Goal: Task Accomplishment & Management: Use online tool/utility

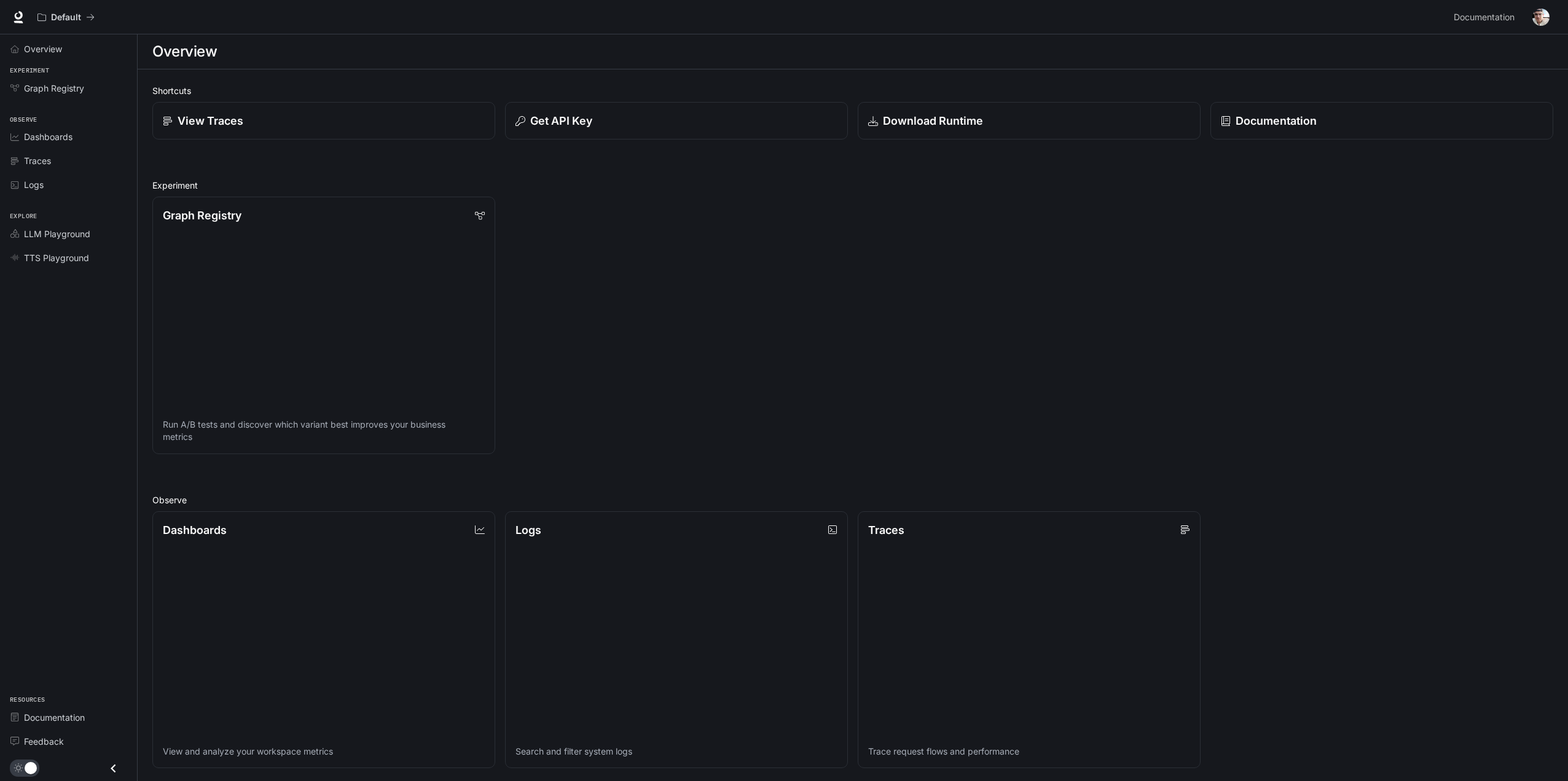
click at [1538, 16] on img "button" at bounding box center [1541, 17] width 17 height 17
click at [1417, 115] on span "API Keys" at bounding box center [1463, 115] width 158 height 12
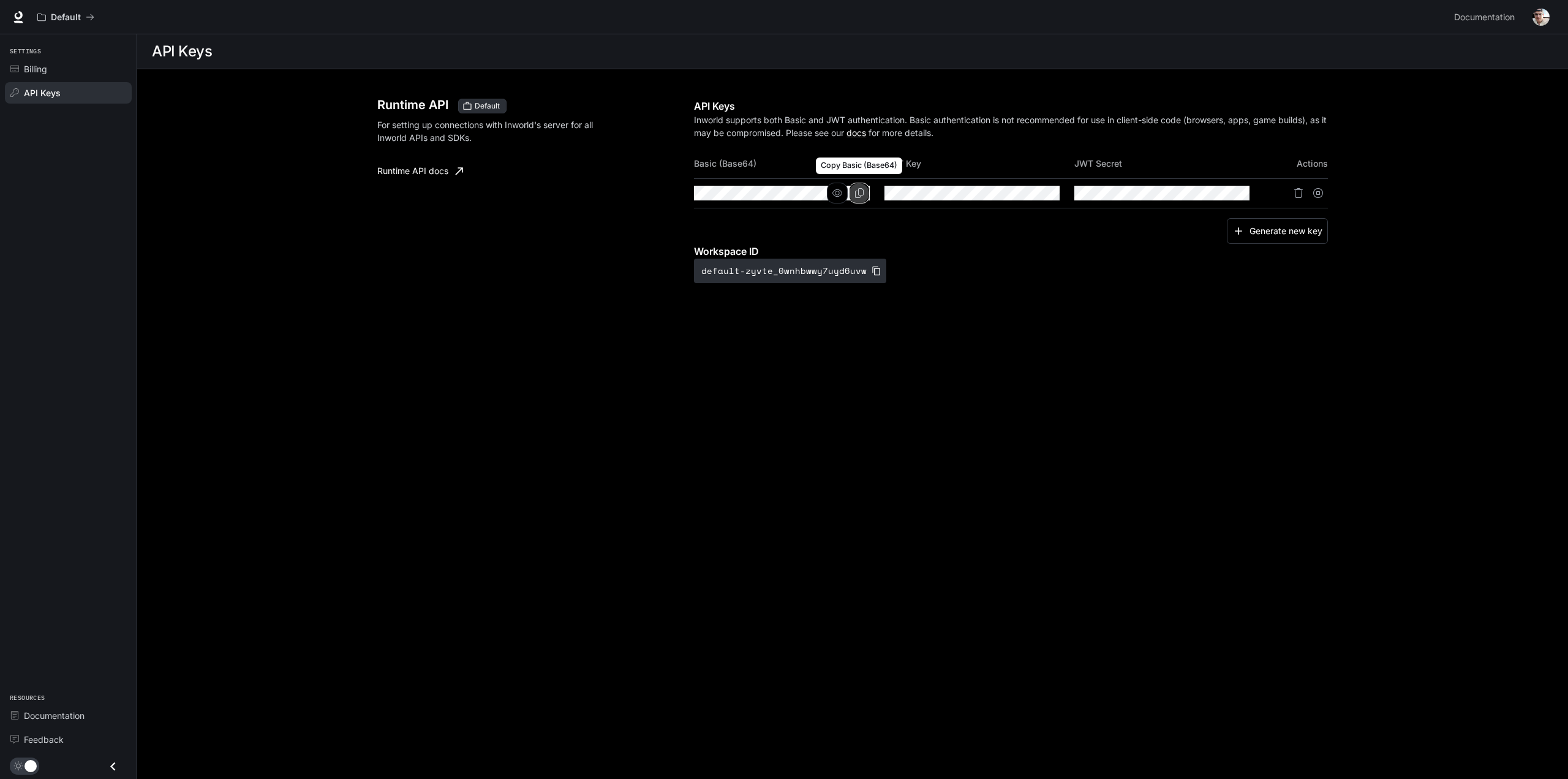
click at [860, 195] on icon "Copy Basic (Base64)" at bounding box center [859, 193] width 8 height 10
click at [23, 21] on icon at bounding box center [18, 17] width 12 height 12
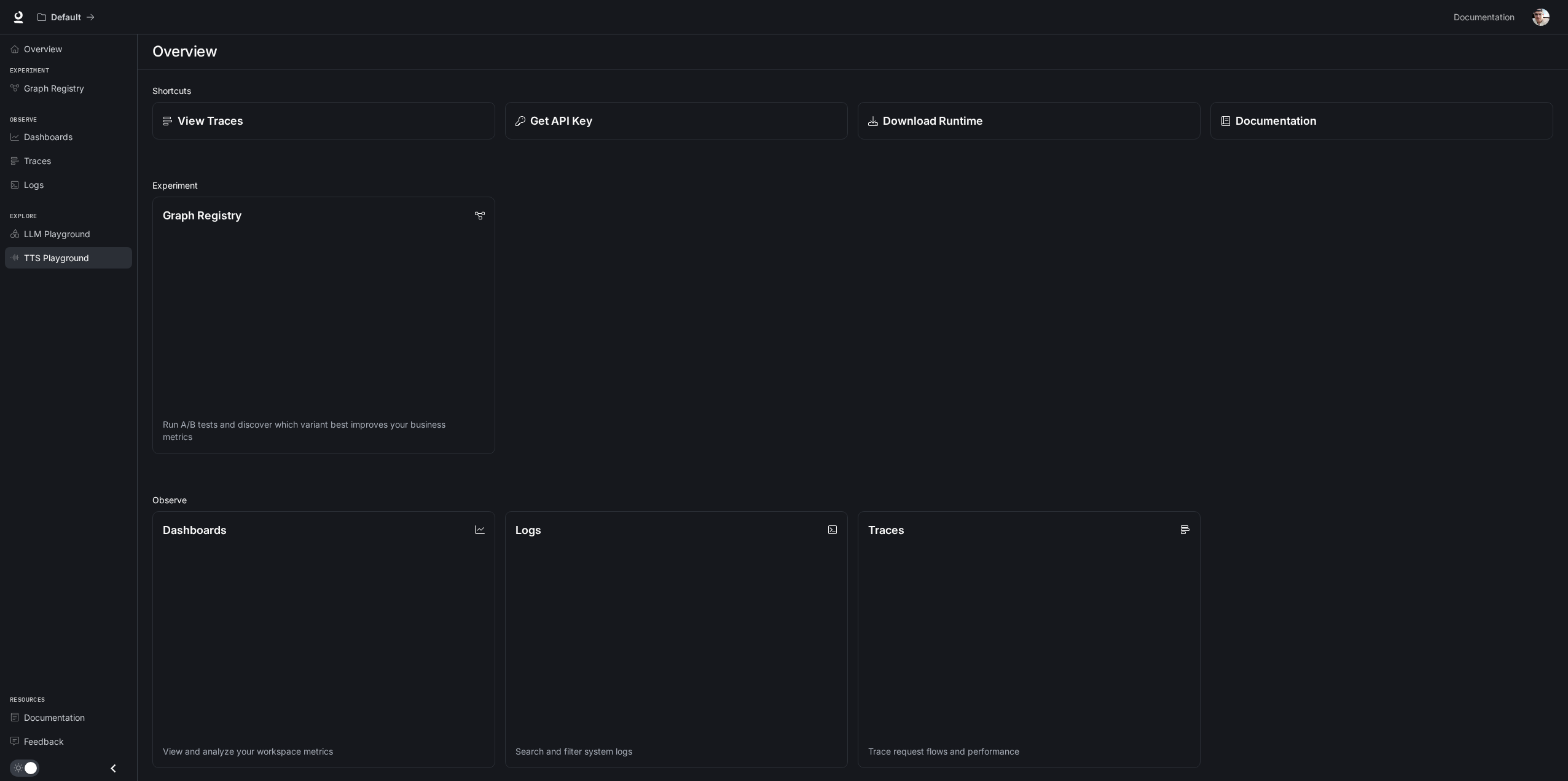
click at [47, 261] on span "TTS Playground" at bounding box center [57, 257] width 65 height 13
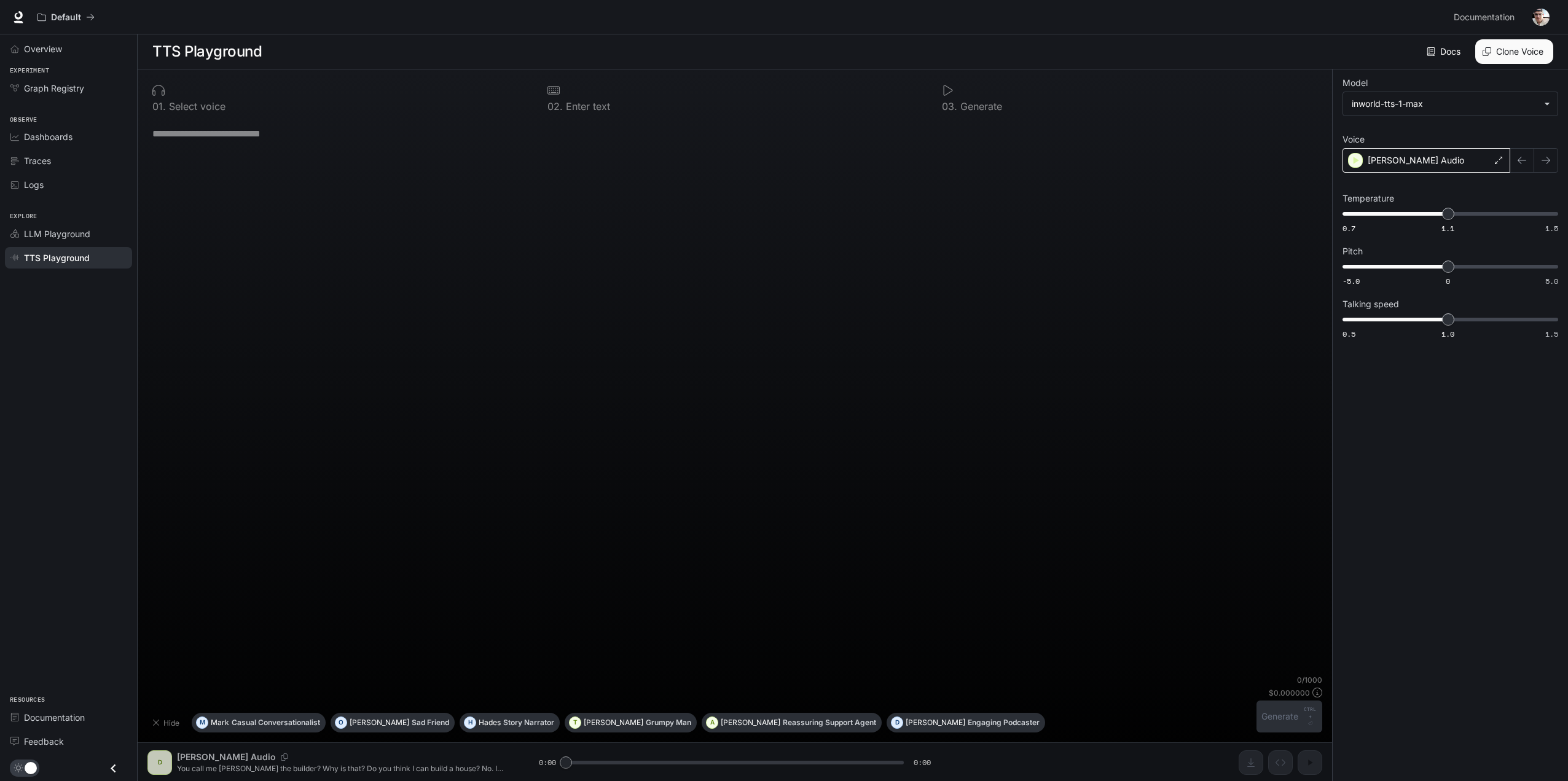
click at [1468, 151] on div "[PERSON_NAME] Audio" at bounding box center [1425, 160] width 168 height 24
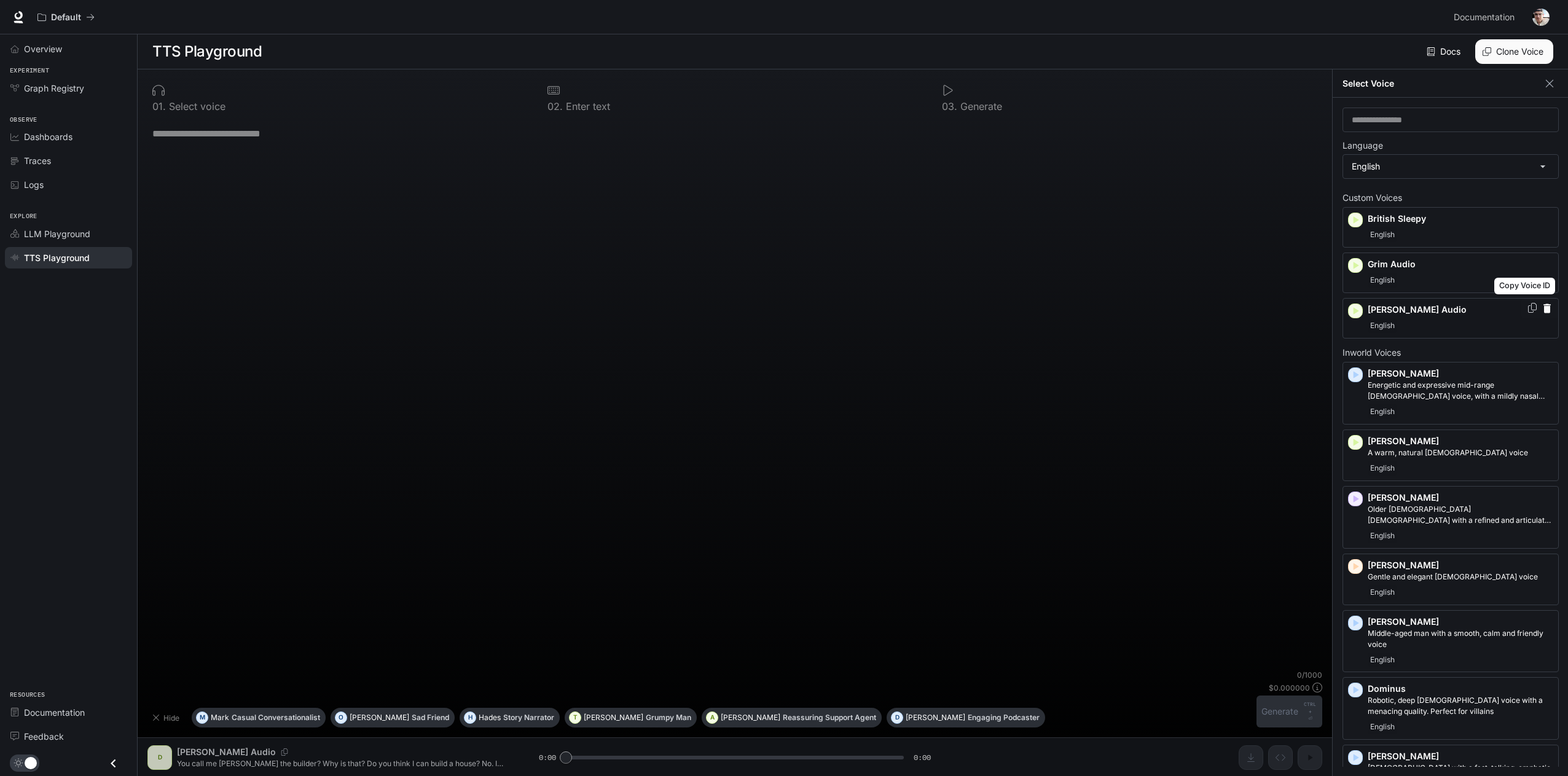
click at [1526, 307] on icon "Copy Voice ID" at bounding box center [1532, 307] width 12 height 10
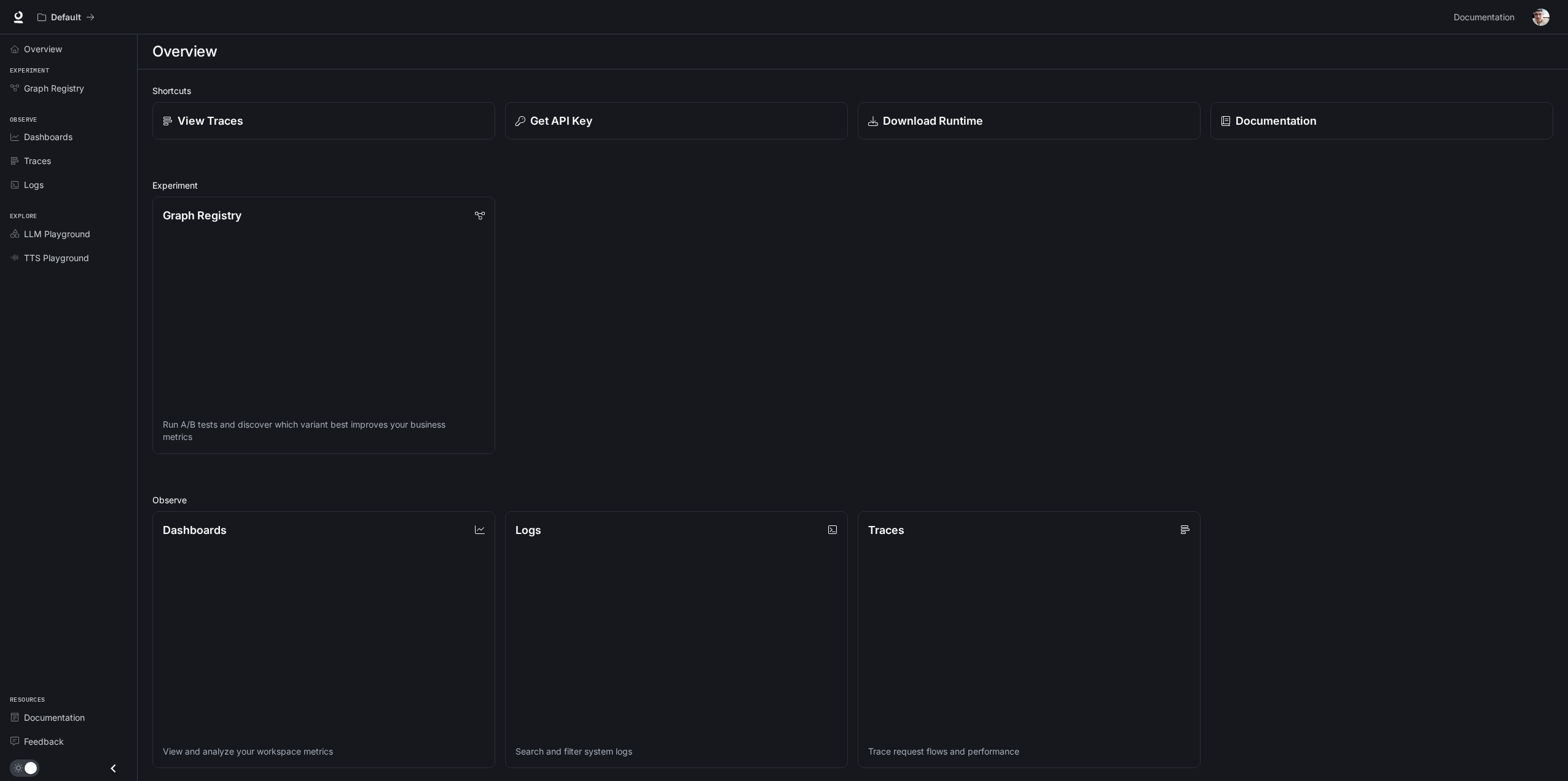
click at [1547, 20] on img "button" at bounding box center [1541, 17] width 17 height 17
drag, startPoint x: 967, startPoint y: 244, endPoint x: 937, endPoint y: 241, distance: 30.1
click at [959, 243] on div at bounding box center [786, 390] width 1573 height 781
click at [50, 261] on span "TTS Playground" at bounding box center [57, 257] width 65 height 13
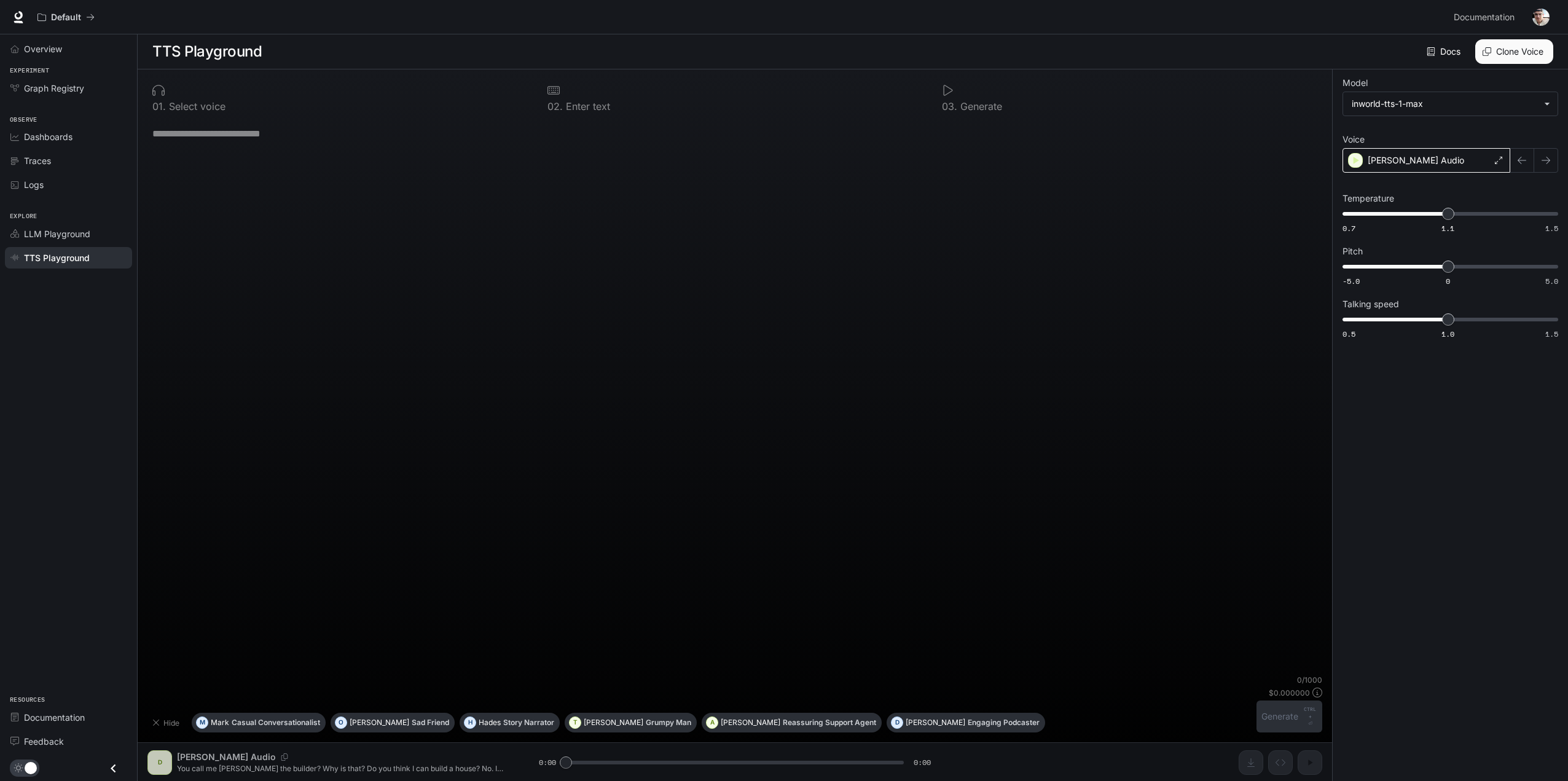
click at [1468, 158] on div "[PERSON_NAME] Audio" at bounding box center [1425, 160] width 168 height 24
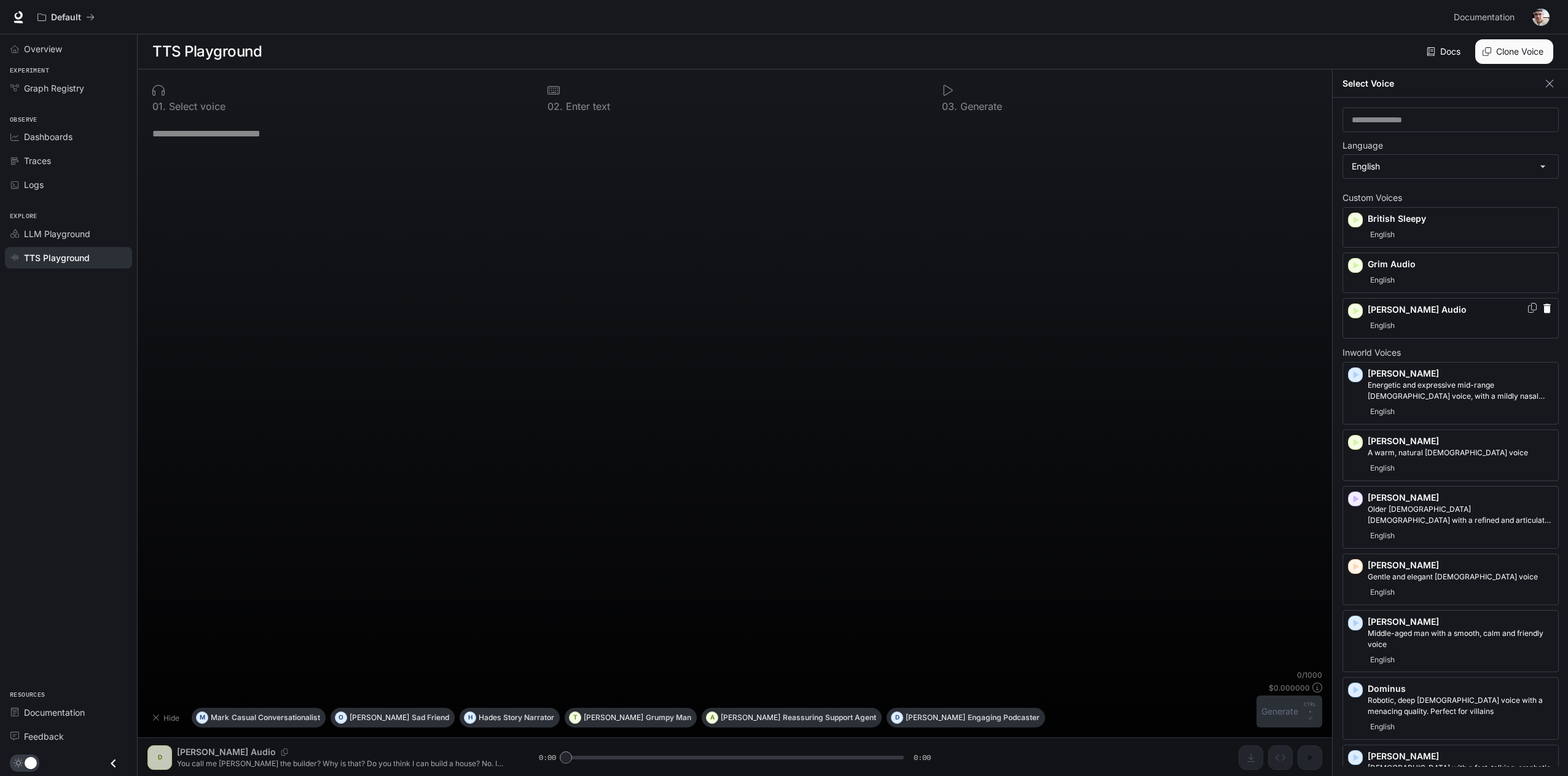
click at [1526, 308] on icon "Copy Voice ID" at bounding box center [1532, 307] width 12 height 10
click at [1537, 14] on img "button" at bounding box center [1541, 17] width 17 height 17
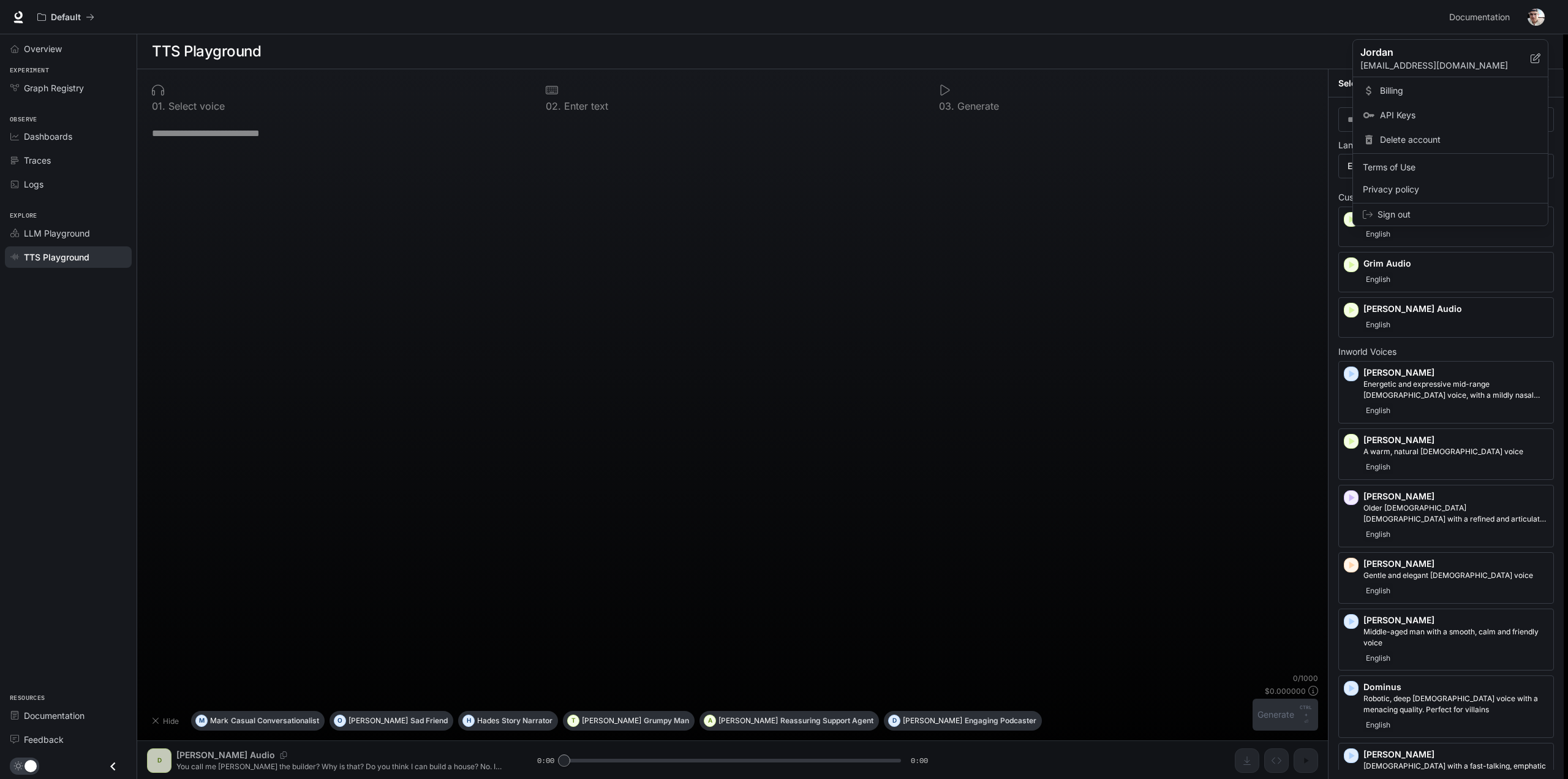
click at [1427, 85] on span "Billing" at bounding box center [1458, 91] width 158 height 12
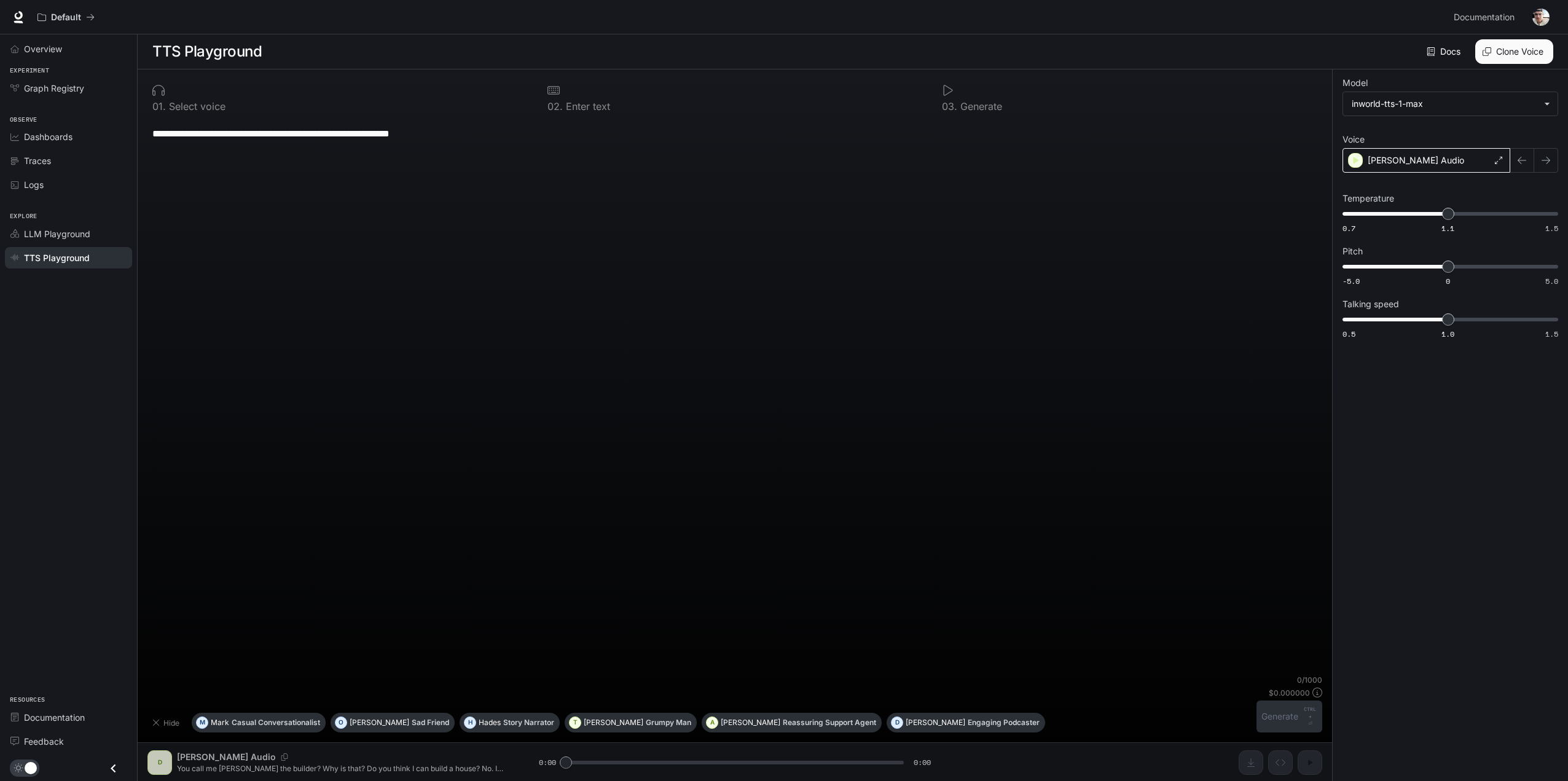
click at [1430, 156] on p "[PERSON_NAME] Audio" at bounding box center [1415, 160] width 96 height 12
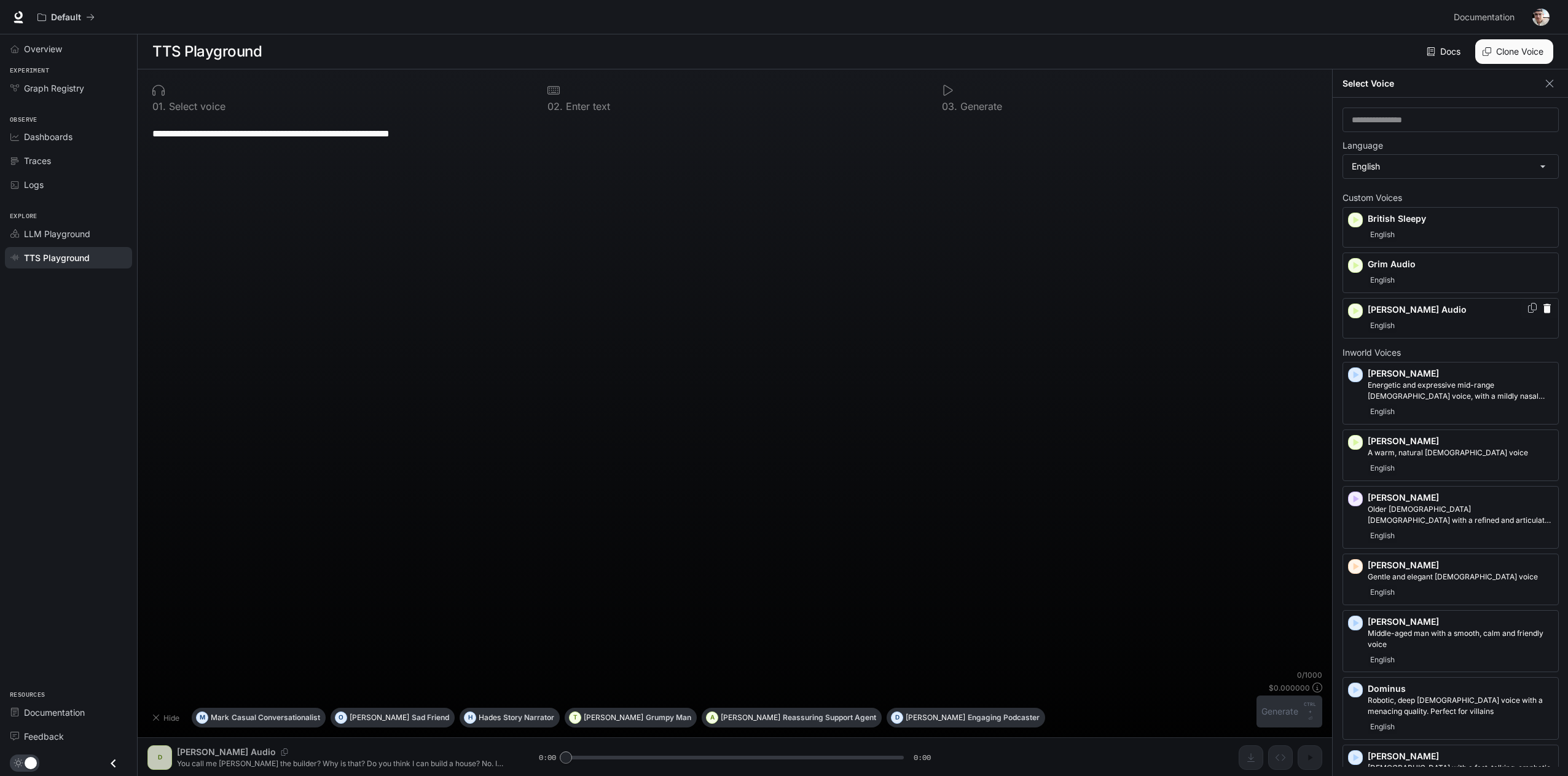
click at [1526, 306] on icon "Copy Voice ID" at bounding box center [1532, 307] width 12 height 10
click at [1352, 216] on icon "button" at bounding box center [1355, 220] width 12 height 12
click at [1356, 221] on icon "button" at bounding box center [1356, 220] width 5 height 8
click at [1354, 264] on div "Grim Audio English" at bounding box center [1450, 272] width 216 height 40
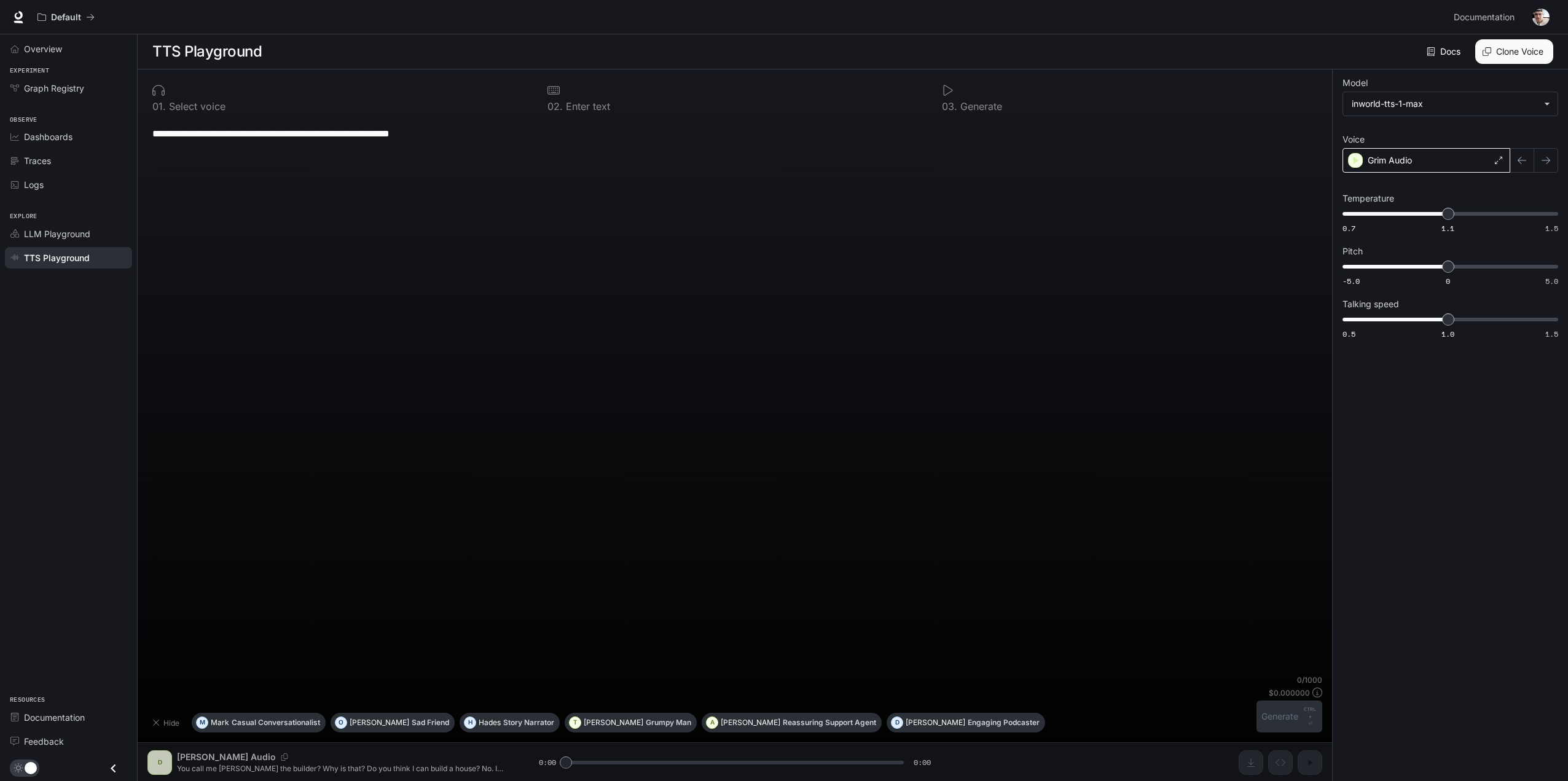
click at [1386, 156] on p "Grim Audio" at bounding box center [1389, 160] width 44 height 12
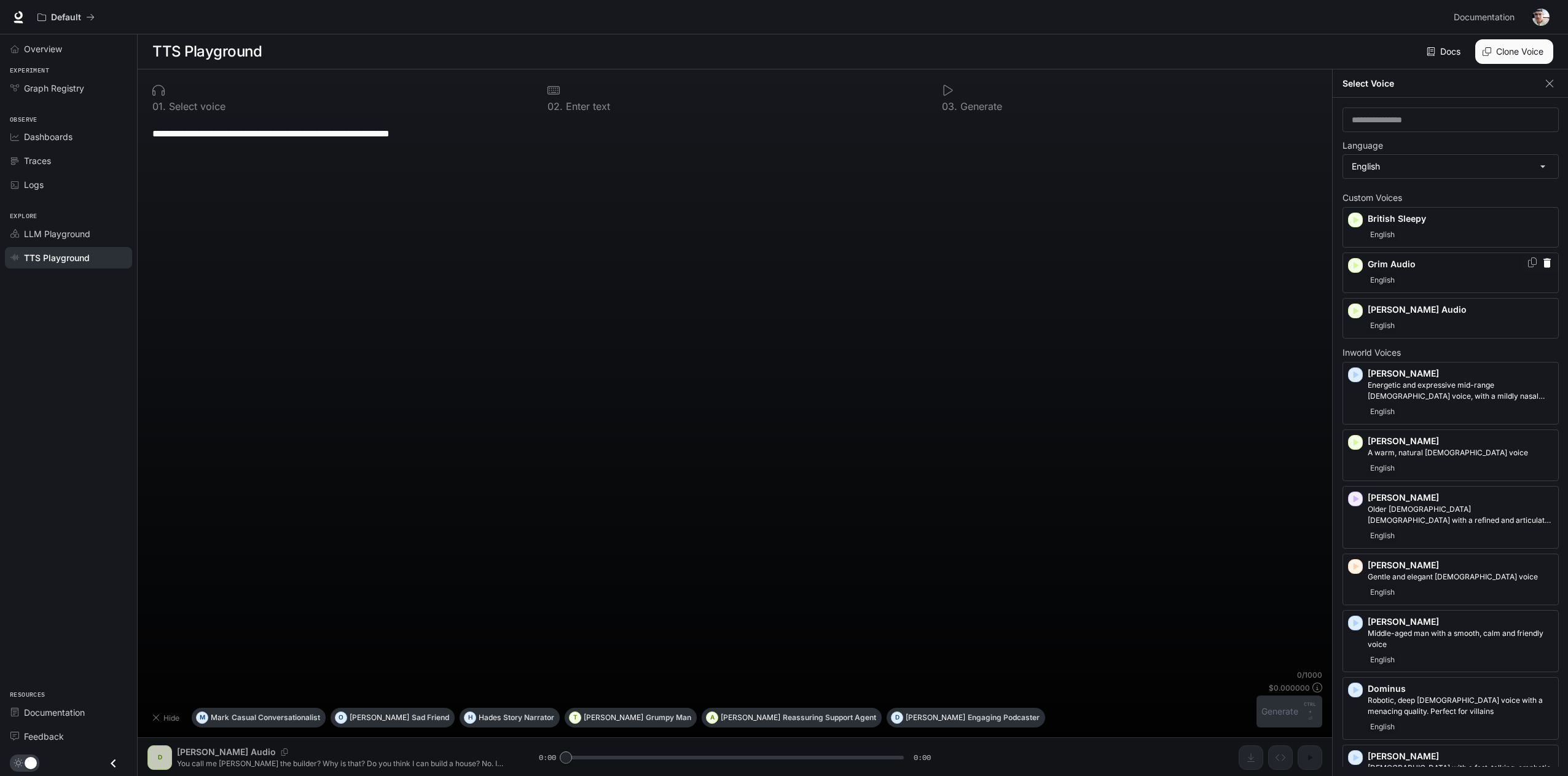
click at [1354, 266] on icon "button" at bounding box center [1356, 265] width 5 height 8
click at [1543, 265] on icon "button" at bounding box center [1547, 262] width 8 height 9
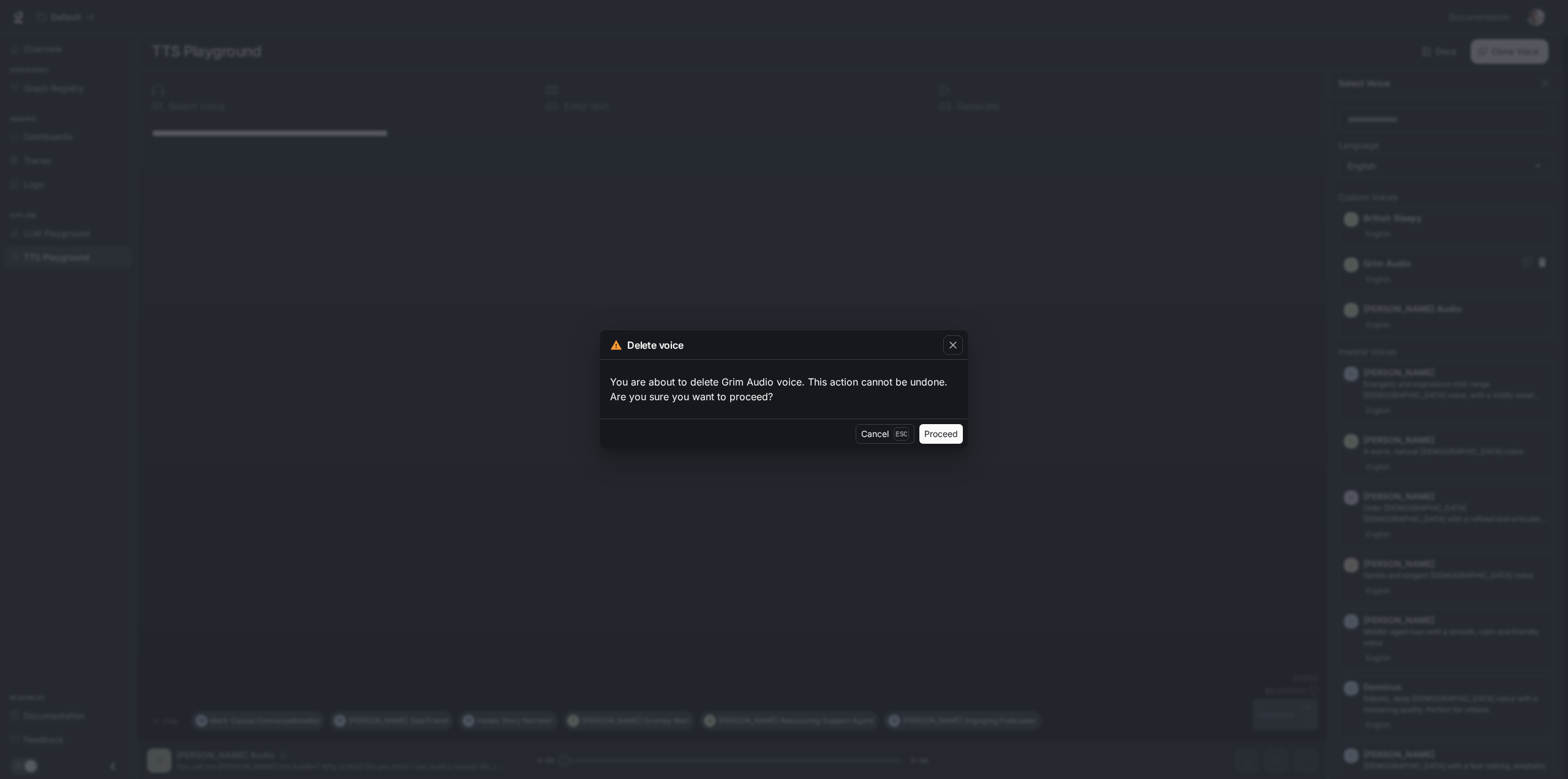
click at [952, 434] on button "Proceed" at bounding box center [941, 434] width 44 height 20
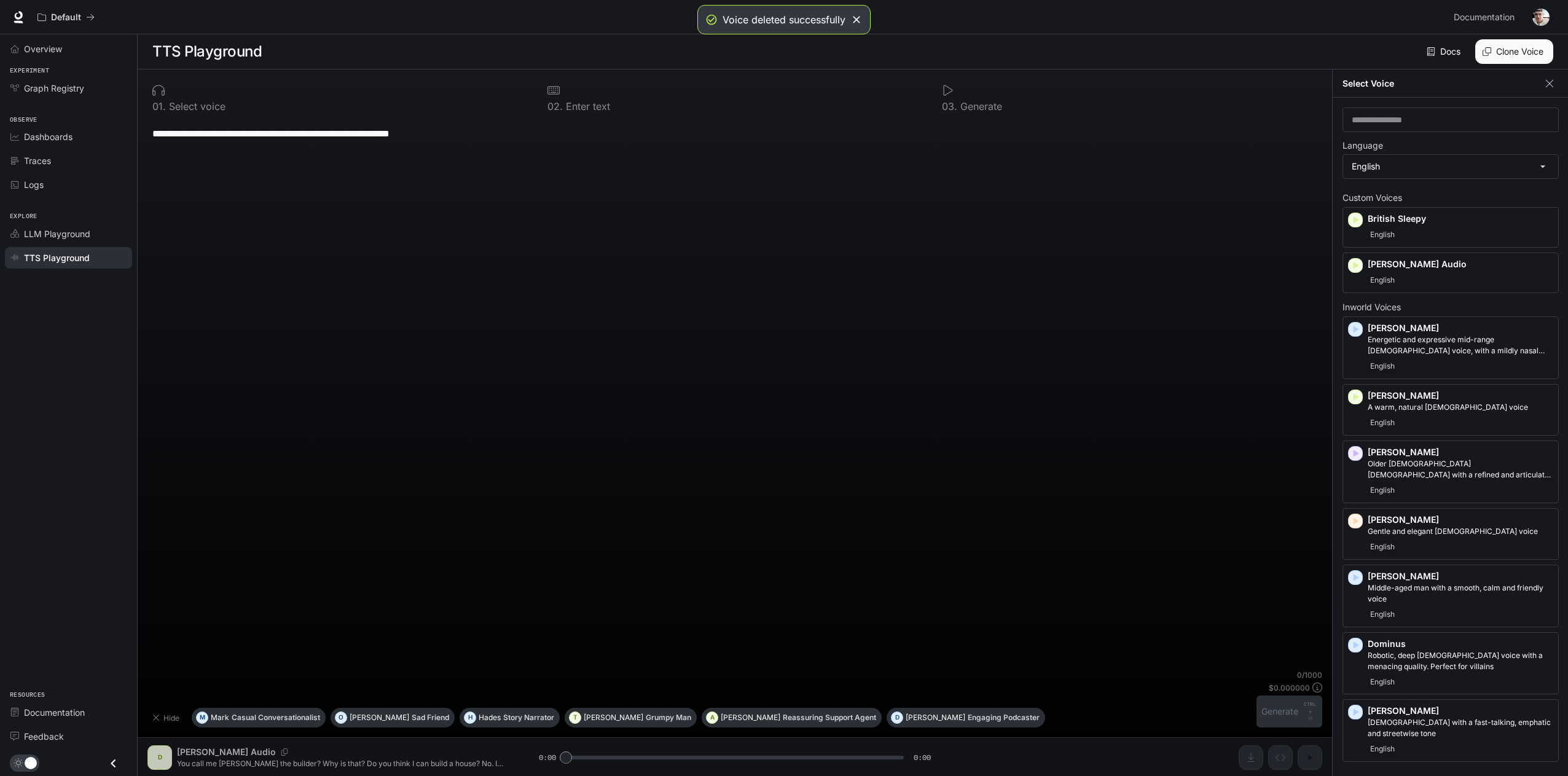
click at [1099, 183] on div "**********" at bounding box center [734, 394] width 1174 height 551
click at [1537, 17] on img "button" at bounding box center [1541, 17] width 17 height 17
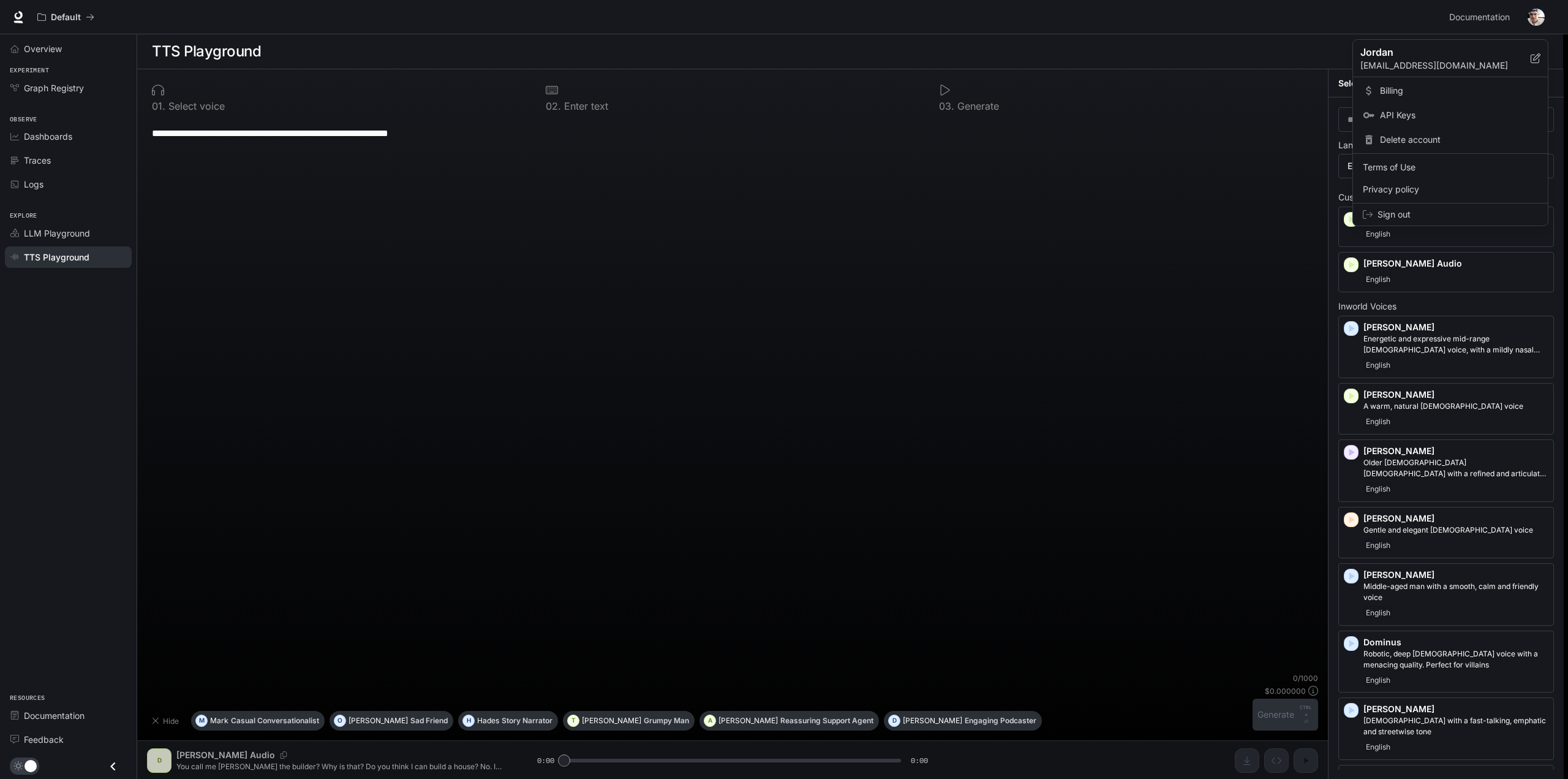
click at [1399, 88] on span "Billing" at bounding box center [1458, 91] width 158 height 12
